Goal: Task Accomplishment & Management: Manage account settings

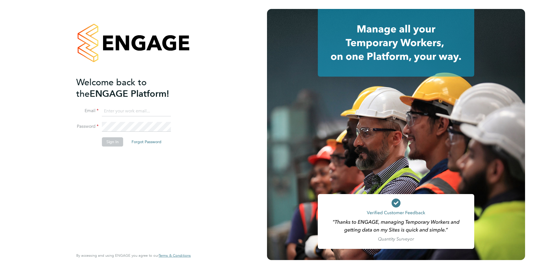
type input "[EMAIL_ADDRESS][DOMAIN_NAME]"
click at [115, 111] on input "[EMAIL_ADDRESS][DOMAIN_NAME]" at bounding box center [136, 111] width 69 height 10
click at [104, 143] on button "Sign In" at bounding box center [112, 141] width 21 height 9
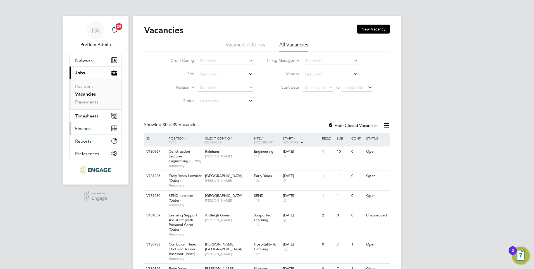
click at [89, 127] on span "Finance" at bounding box center [83, 128] width 16 height 5
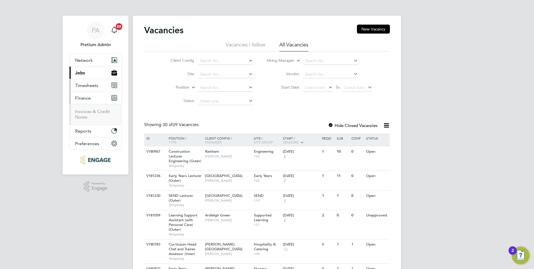
click at [99, 81] on button "Timesheets" at bounding box center [96, 85] width 52 height 12
click at [96, 74] on button "Current page: Jobs" at bounding box center [96, 72] width 52 height 12
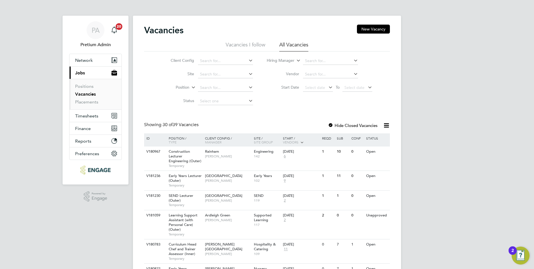
click at [83, 94] on link "Vacancies" at bounding box center [85, 93] width 21 height 5
click at [83, 127] on span "Finance" at bounding box center [83, 128] width 16 height 5
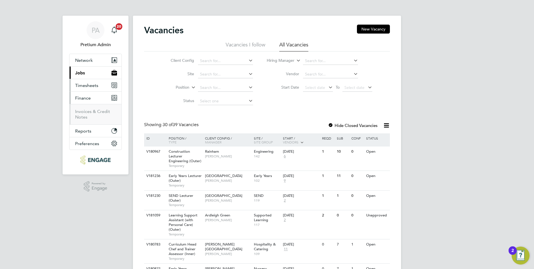
click at [90, 84] on span "Timesheets" at bounding box center [86, 85] width 23 height 5
click at [90, 99] on link "Timesheets" at bounding box center [86, 98] width 23 height 5
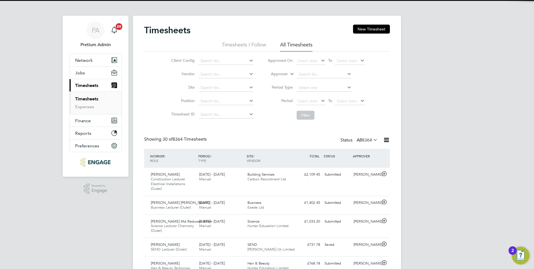
click at [289, 75] on icon at bounding box center [289, 72] width 0 height 5
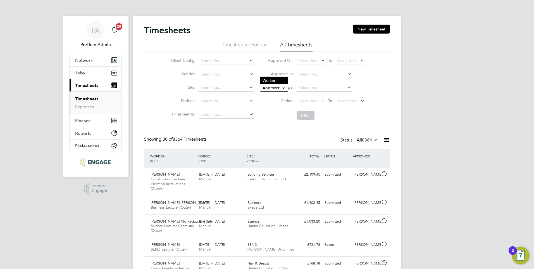
click at [276, 80] on li "Worker" at bounding box center [274, 80] width 28 height 7
click at [303, 72] on input at bounding box center [323, 74] width 55 height 8
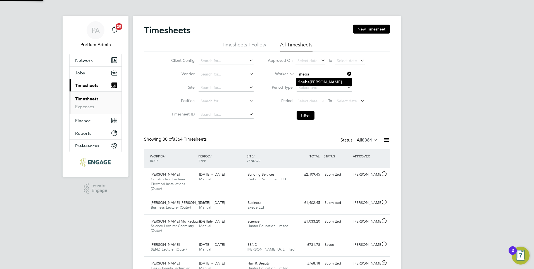
drag, startPoint x: 317, startPoint y: 81, endPoint x: 315, endPoint y: 85, distance: 4.4
click at [317, 81] on li "Sheba Haque" at bounding box center [324, 82] width 56 height 8
type input "Sheba Haque"
click at [309, 115] on button "Filter" at bounding box center [305, 115] width 18 height 9
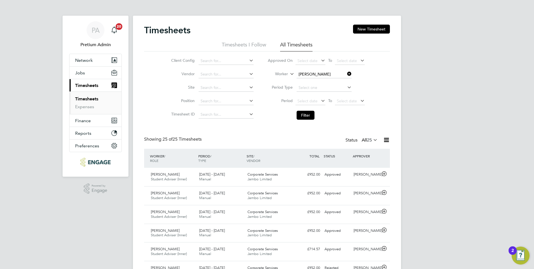
click at [367, 142] on span "25" at bounding box center [369, 140] width 5 height 6
click at [357, 146] on li "All" at bounding box center [367, 150] width 26 height 8
click at [90, 76] on button "Jobs" at bounding box center [96, 72] width 52 height 12
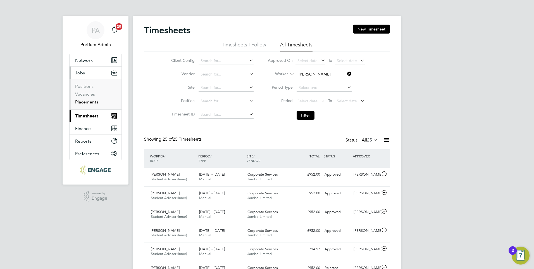
drag, startPoint x: 82, startPoint y: 100, endPoint x: 95, endPoint y: 98, distance: 13.6
click at [82, 100] on link "Placements" at bounding box center [86, 101] width 23 height 5
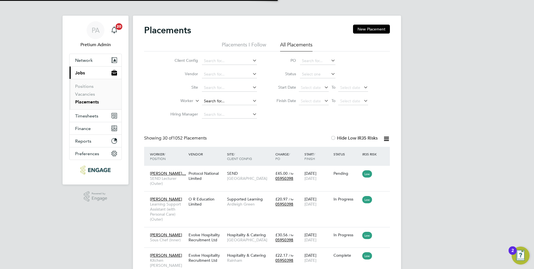
click at [213, 103] on input at bounding box center [229, 101] width 55 height 8
click at [228, 109] on li "Shaeba Freckleton" at bounding box center [230, 109] width 56 height 8
type input "Shaeba Freckleton"
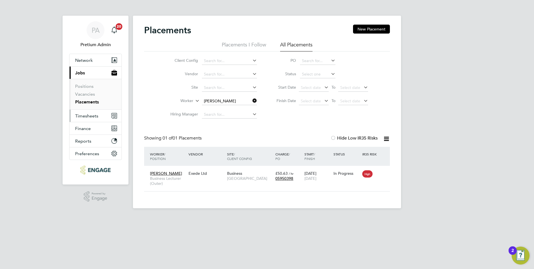
click at [91, 116] on span "Timesheets" at bounding box center [86, 115] width 23 height 5
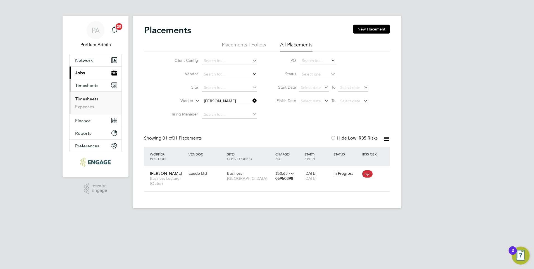
drag, startPoint x: 89, startPoint y: 100, endPoint x: 92, endPoint y: 100, distance: 3.4
click at [89, 100] on link "Timesheets" at bounding box center [86, 98] width 23 height 5
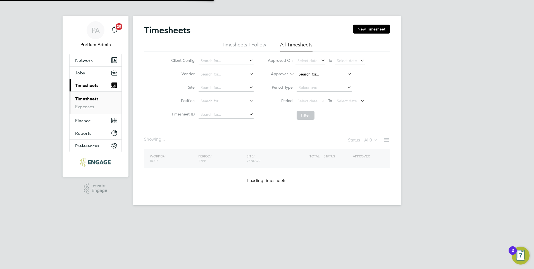
click at [312, 75] on input at bounding box center [323, 74] width 55 height 8
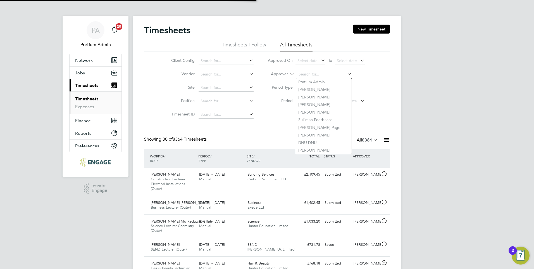
click at [289, 75] on icon at bounding box center [289, 72] width 0 height 5
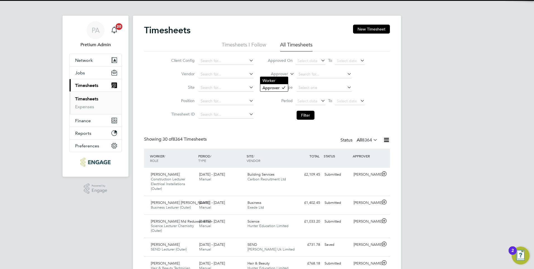
click at [281, 81] on li "Worker" at bounding box center [274, 80] width 28 height 7
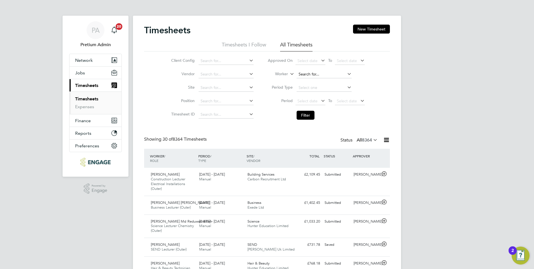
click at [305, 74] on input at bounding box center [323, 74] width 55 height 8
click at [310, 82] on b "Shaeba" at bounding box center [305, 82] width 14 height 5
type input "Shaeba Freckleton"
click at [304, 112] on button "Filter" at bounding box center [305, 115] width 18 height 9
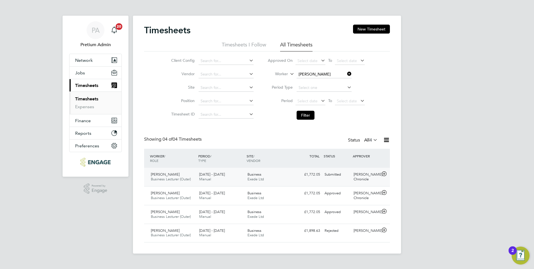
click at [286, 177] on div "Business Exede Ltd" at bounding box center [269, 177] width 48 height 14
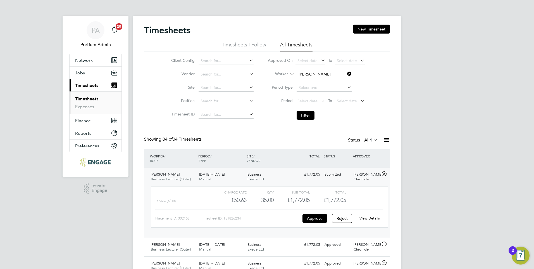
click at [374, 218] on link "View Details" at bounding box center [369, 218] width 20 height 5
click at [88, 74] on button "Jobs" at bounding box center [96, 72] width 52 height 12
click at [367, 219] on link "View Details" at bounding box center [369, 218] width 20 height 5
click at [100, 70] on button "Jobs" at bounding box center [96, 72] width 52 height 12
click at [86, 76] on button "Jobs" at bounding box center [96, 72] width 52 height 12
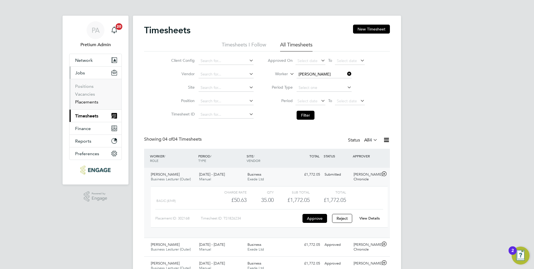
click at [87, 102] on link "Placements" at bounding box center [86, 101] width 23 height 5
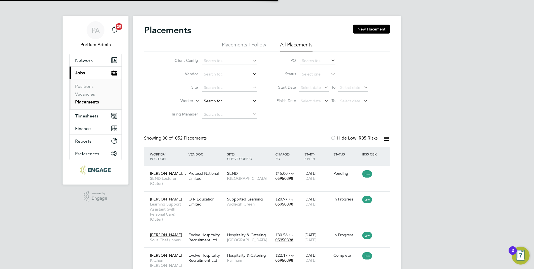
scroll to position [16, 49]
click at [215, 101] on input at bounding box center [229, 101] width 55 height 8
click at [209, 102] on input at bounding box center [229, 101] width 55 height 8
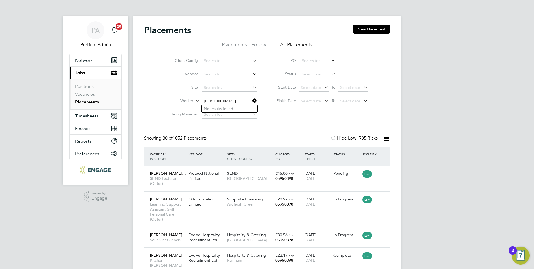
type input "brian bush"
click at [97, 29] on span "PA" at bounding box center [96, 30] width 8 height 7
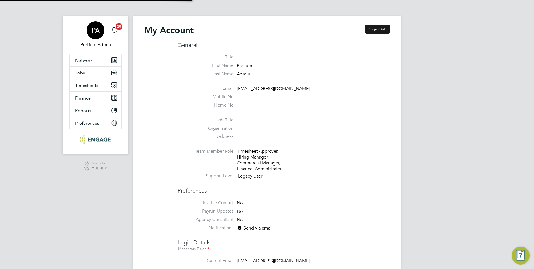
type input "account.support@pretiumresourcing.co.uk"
click at [383, 31] on button "Sign Out" at bounding box center [377, 29] width 25 height 9
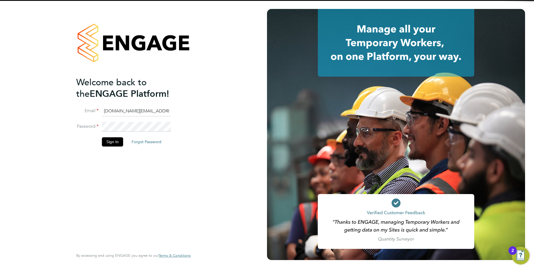
click at [125, 111] on input "account.support@pretiumresourcing.co.uk" at bounding box center [136, 111] width 69 height 10
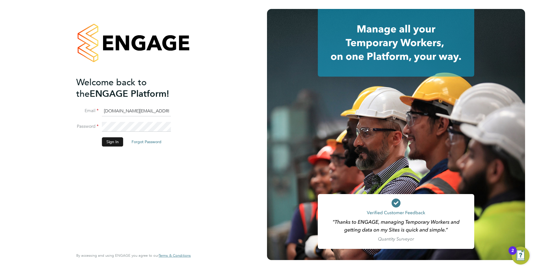
click at [110, 140] on button "Sign In" at bounding box center [112, 141] width 21 height 9
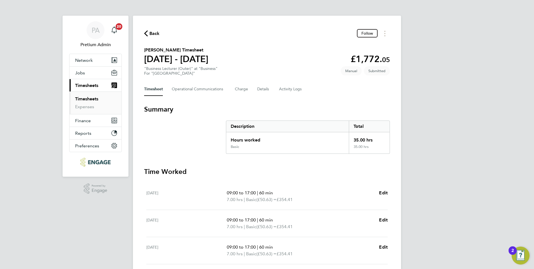
click at [247, 91] on div "Timesheet Operational Communications Charge Details Activity Logs" at bounding box center [267, 88] width 246 height 13
click at [245, 91] on button "Charge" at bounding box center [241, 88] width 13 height 13
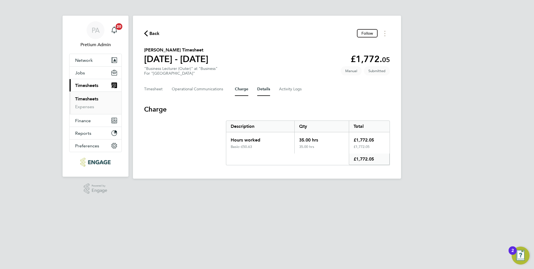
click at [266, 88] on button "Details" at bounding box center [263, 88] width 13 height 13
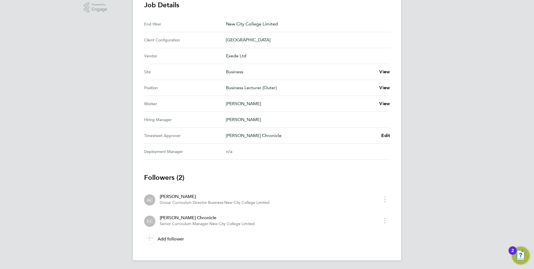
scroll to position [181, 0]
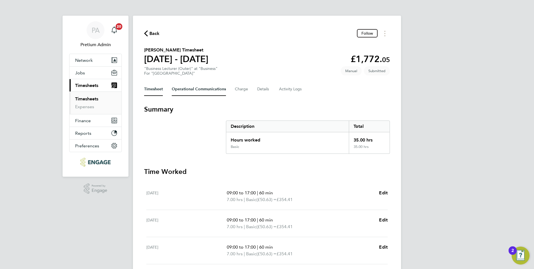
click at [202, 89] on Communications-tab "Operational Communications" at bounding box center [199, 88] width 54 height 13
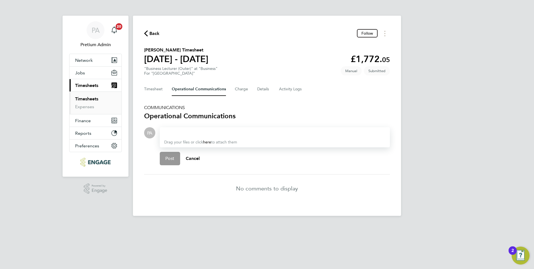
click at [214, 135] on div at bounding box center [274, 132] width 221 height 7
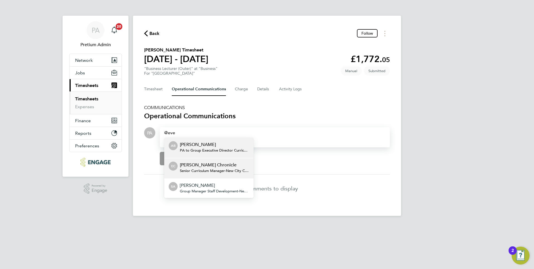
click at [204, 171] on span "Senior Curriculum Manager - New City College Limited" at bounding box center [214, 170] width 69 height 4
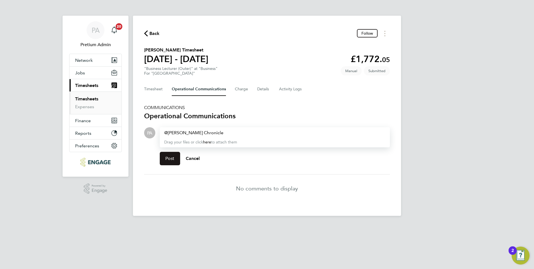
click at [172, 161] on span "Post" at bounding box center [169, 158] width 9 height 6
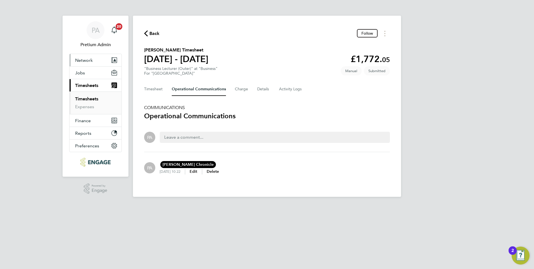
click at [95, 63] on button "Network" at bounding box center [96, 60] width 52 height 12
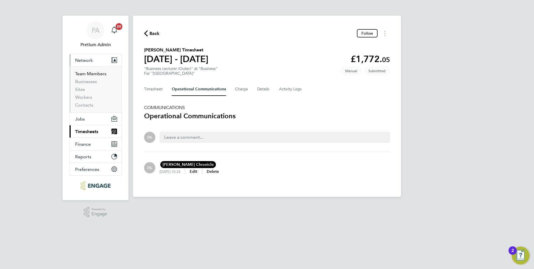
click at [97, 72] on link "Team Members" at bounding box center [90, 73] width 31 height 5
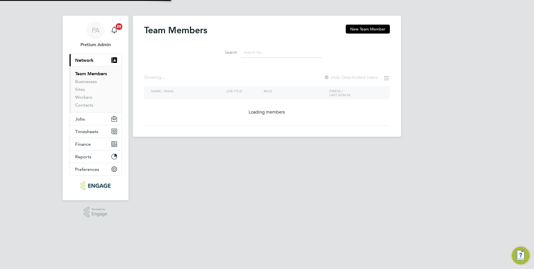
click at [263, 53] on input at bounding box center [282, 52] width 82 height 11
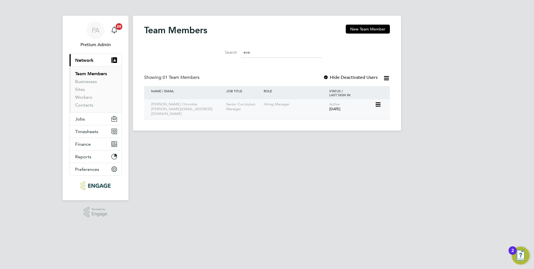
type input "eve"
click at [377, 104] on icon at bounding box center [378, 104] width 6 height 7
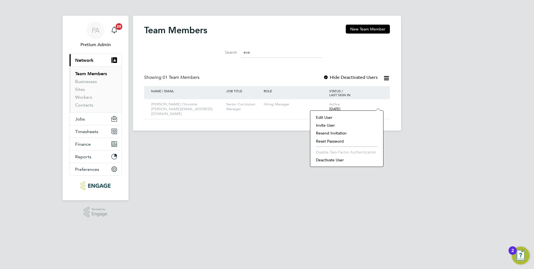
click at [327, 115] on li "Edit User" at bounding box center [346, 117] width 67 height 8
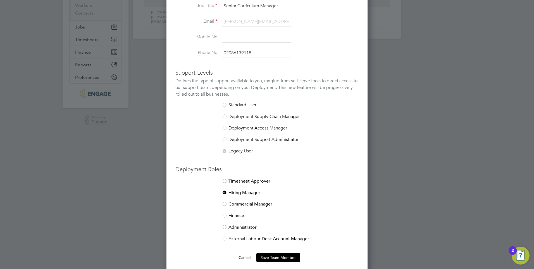
scroll to position [96, 0]
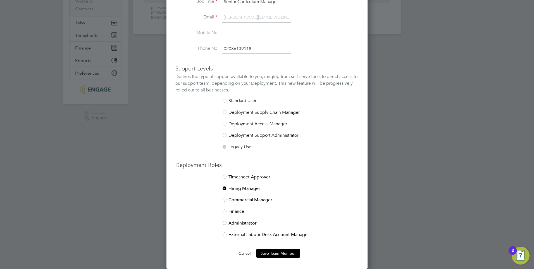
click at [241, 176] on li "Timesheet Approver" at bounding box center [266, 179] width 183 height 11
click at [276, 255] on button "Save Team Member" at bounding box center [278, 252] width 44 height 9
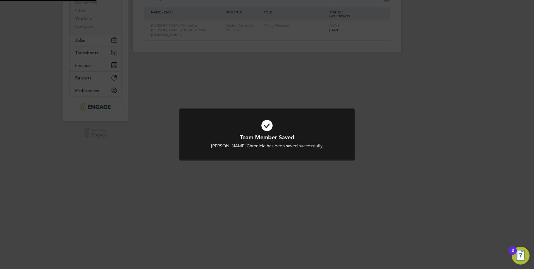
scroll to position [0, 0]
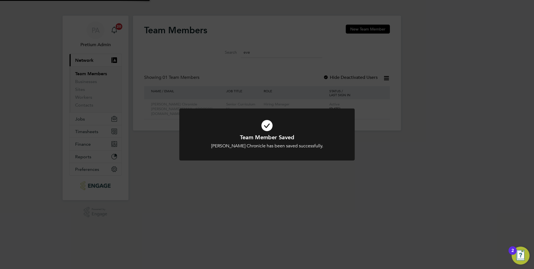
click at [410, 161] on div "Team Member Saved [PERSON_NAME] Chronicle has been saved successfully. Cancel O…" at bounding box center [267, 134] width 534 height 269
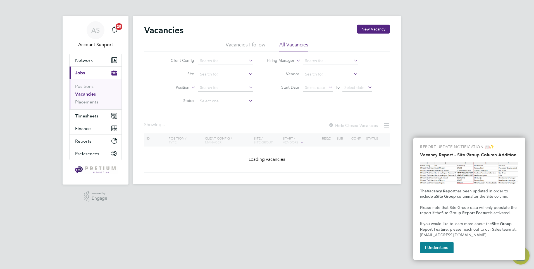
click at [93, 98] on li "Vacancies" at bounding box center [96, 95] width 42 height 8
click at [90, 103] on link "Placements" at bounding box center [86, 101] width 23 height 5
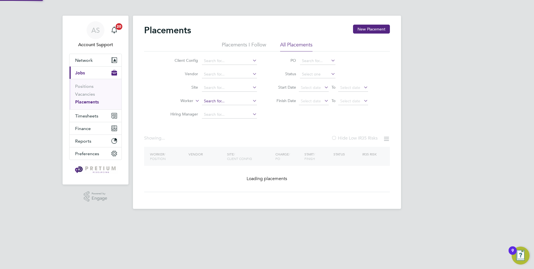
click at [224, 101] on input at bounding box center [229, 101] width 55 height 8
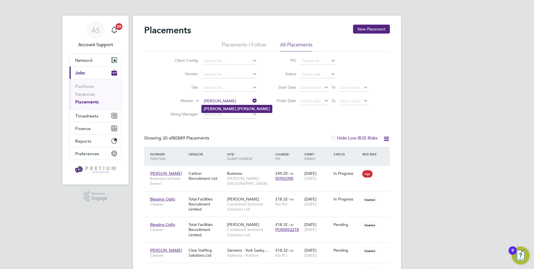
click at [234, 107] on li "[PERSON_NAME]" at bounding box center [237, 109] width 70 height 8
type input "[PERSON_NAME]"
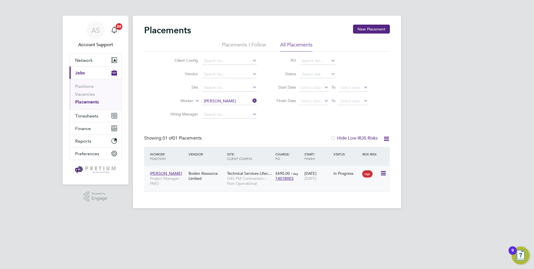
click at [221, 182] on div "Boden Resource Limited" at bounding box center [206, 176] width 39 height 16
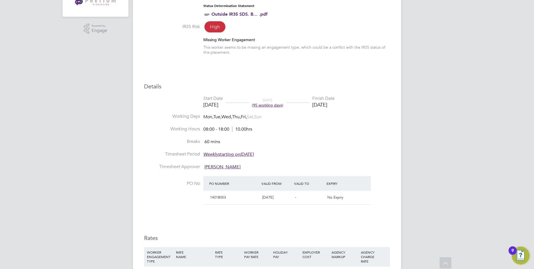
scroll to position [59, 0]
